Goal: Find specific page/section: Find specific page/section

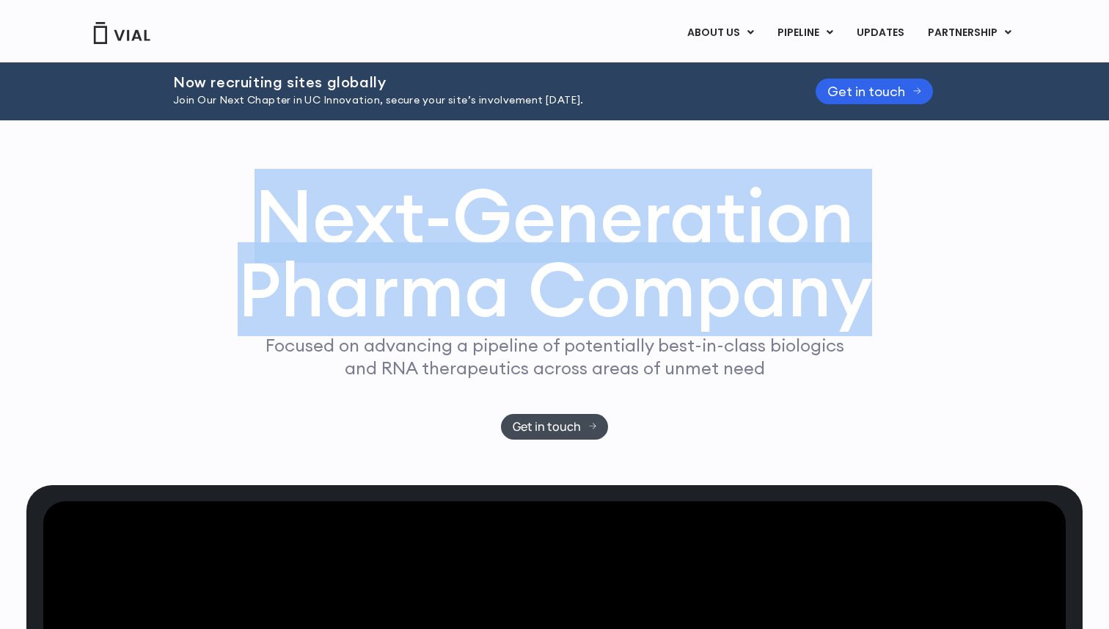
drag, startPoint x: 250, startPoint y: 194, endPoint x: 908, endPoint y: 306, distance: 667.6
click at [908, 306] on div "Next-Generation Pharma Company Focused on advancing a pipeline of potentially b…" at bounding box center [554, 309] width 939 height 260
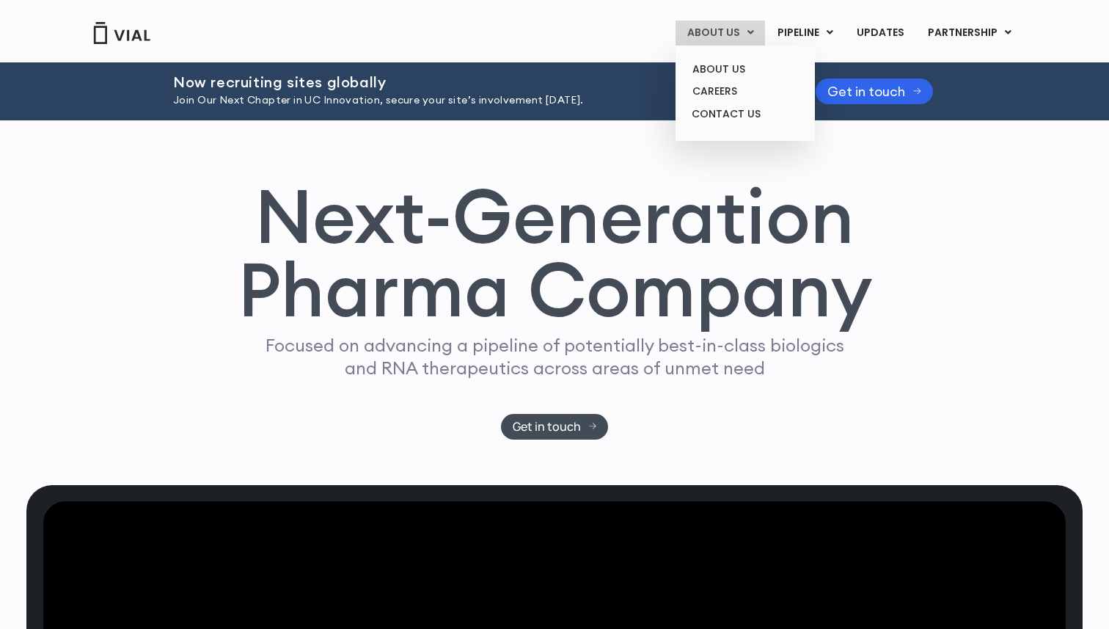
click at [750, 21] on link "ABOUT US" at bounding box center [721, 33] width 90 height 25
click at [759, 90] on link "CAREERS" at bounding box center [745, 91] width 128 height 23
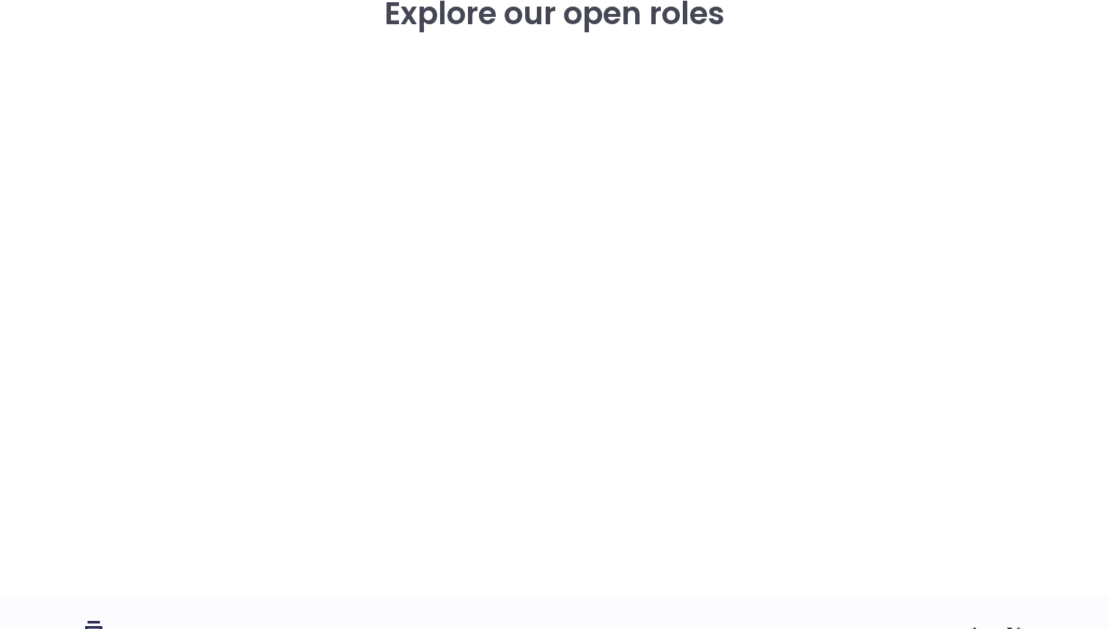
scroll to position [2246, 0]
